Goal: Task Accomplishment & Management: Use online tool/utility

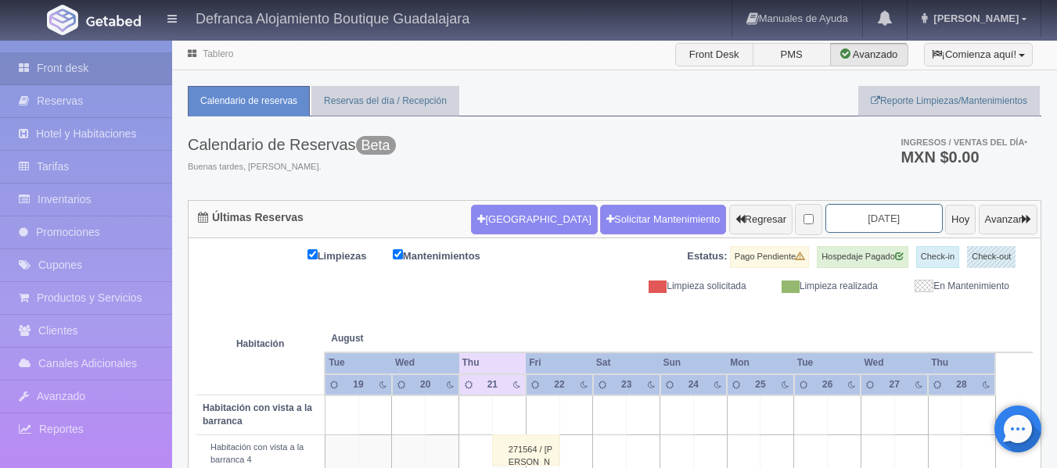
click at [895, 224] on input "[DATE]" at bounding box center [883, 218] width 117 height 29
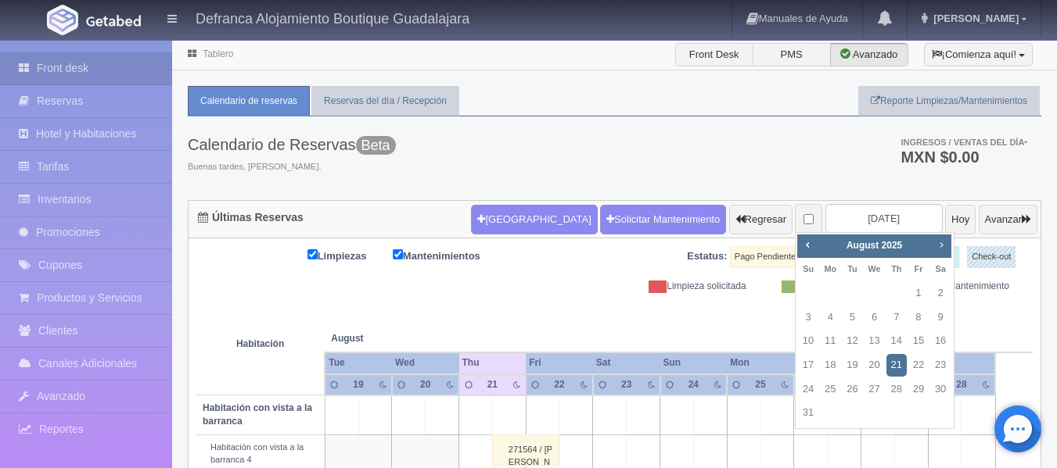
click at [942, 247] on span "Next" at bounding box center [941, 245] width 13 height 13
click at [831, 318] on link "8" at bounding box center [830, 318] width 20 height 23
type input "2025-09-08"
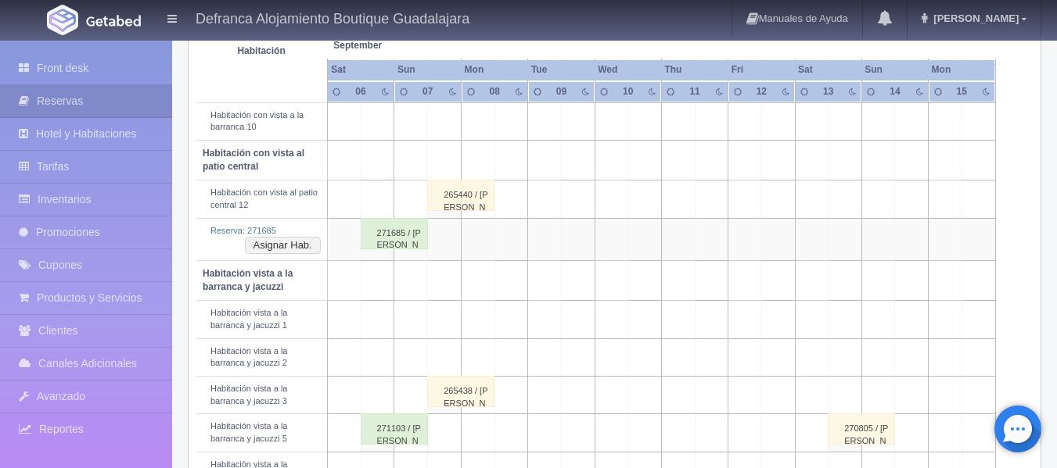
scroll to position [445, 0]
click at [264, 249] on button "Asignar Hab." at bounding box center [283, 247] width 76 height 17
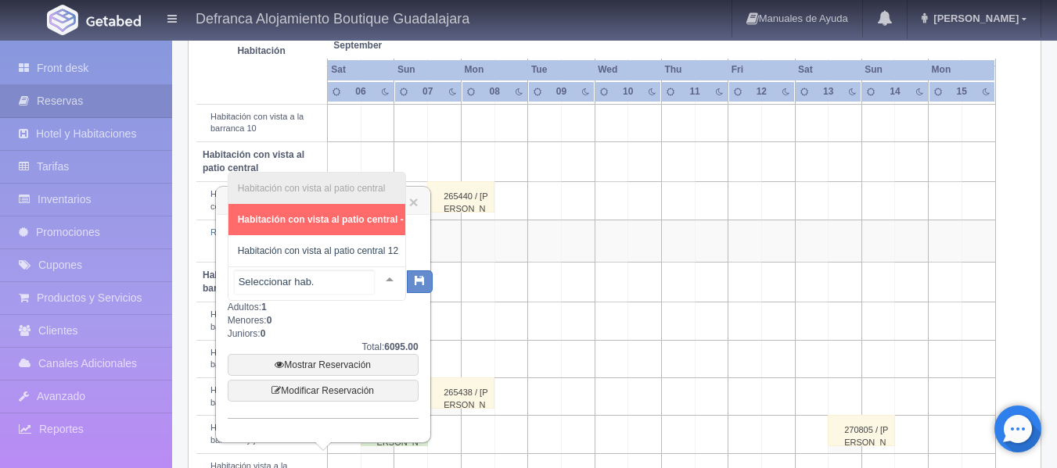
click at [376, 277] on div at bounding box center [389, 278] width 31 height 23
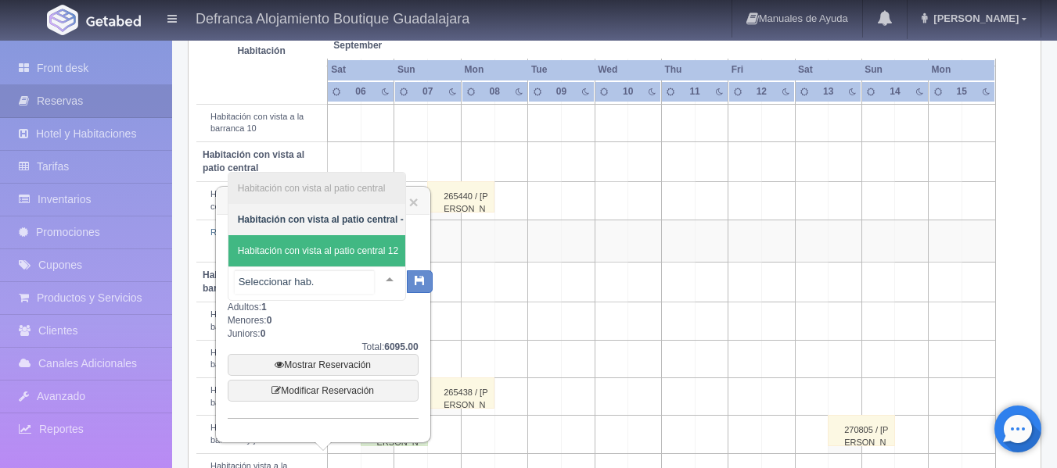
click at [369, 246] on span "Habitación con vista al patio central 12" at bounding box center [318, 251] width 160 height 11
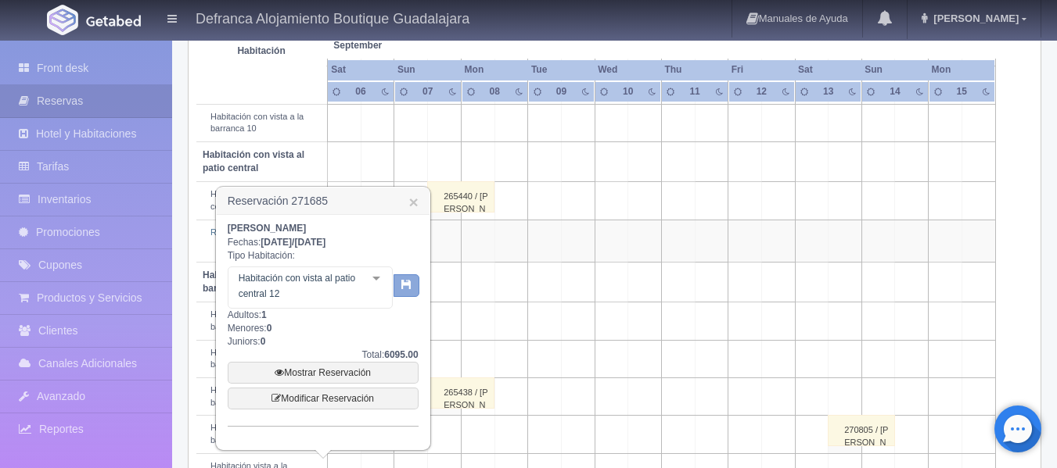
click at [416, 287] on button "button" at bounding box center [406, 286] width 26 height 23
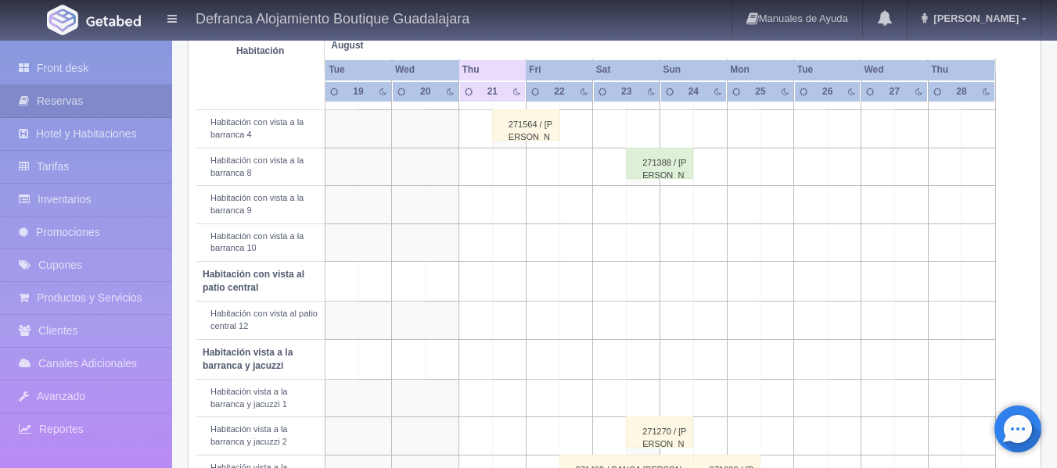
scroll to position [324, 0]
